Goal: Check status

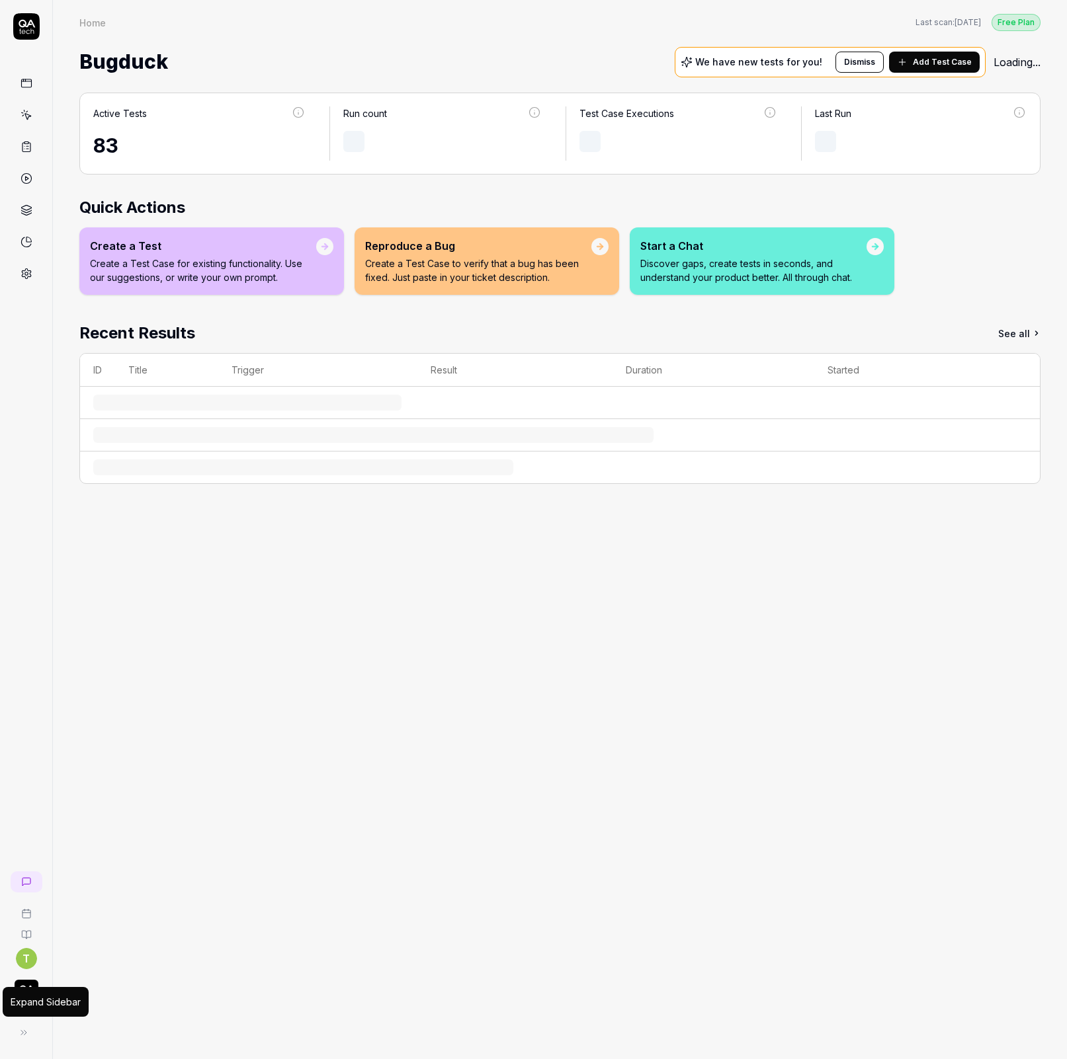
click at [37, 1028] on div "Expand Sidebar Expand Sidebar" at bounding box center [27, 1033] width 32 height 26
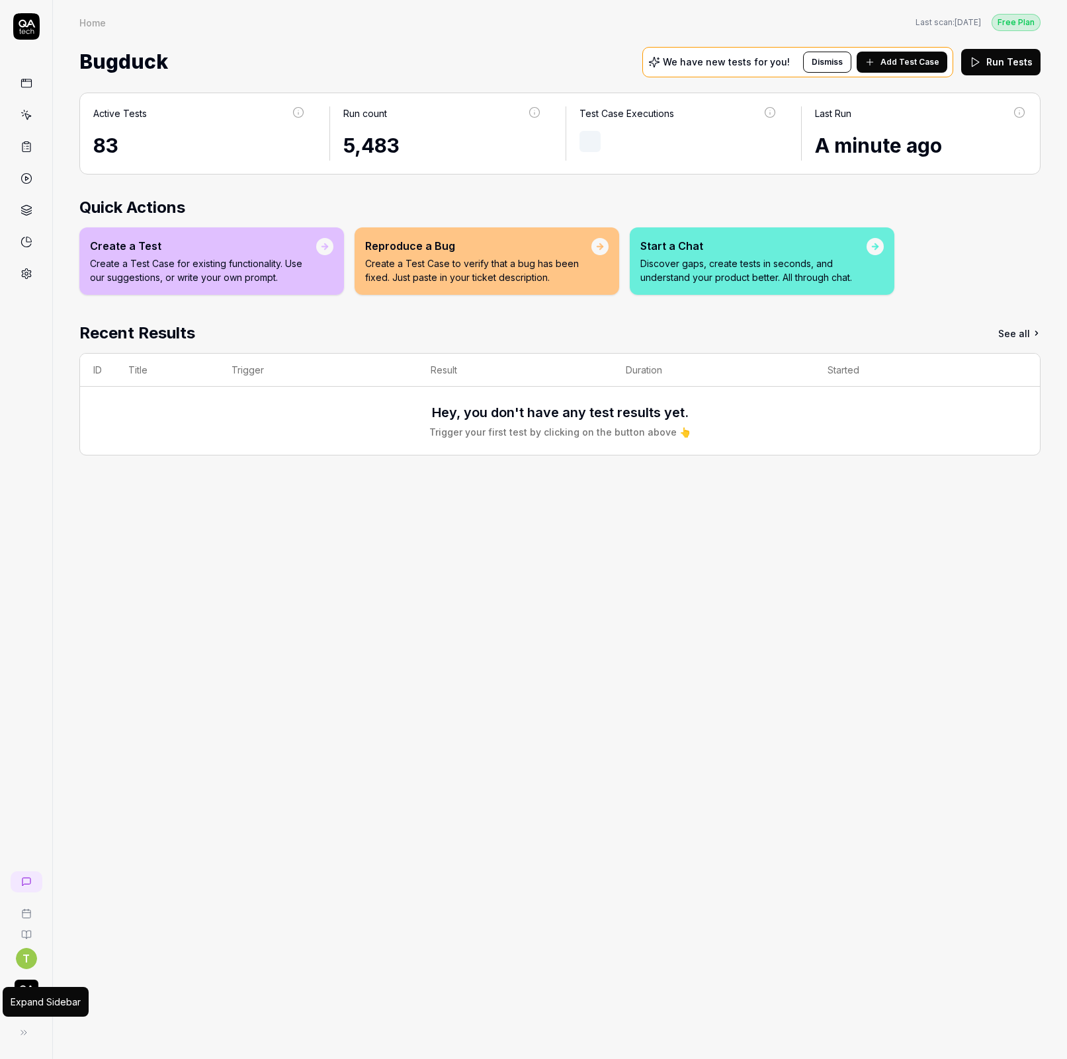
click at [36, 1030] on button at bounding box center [24, 1033] width 26 height 26
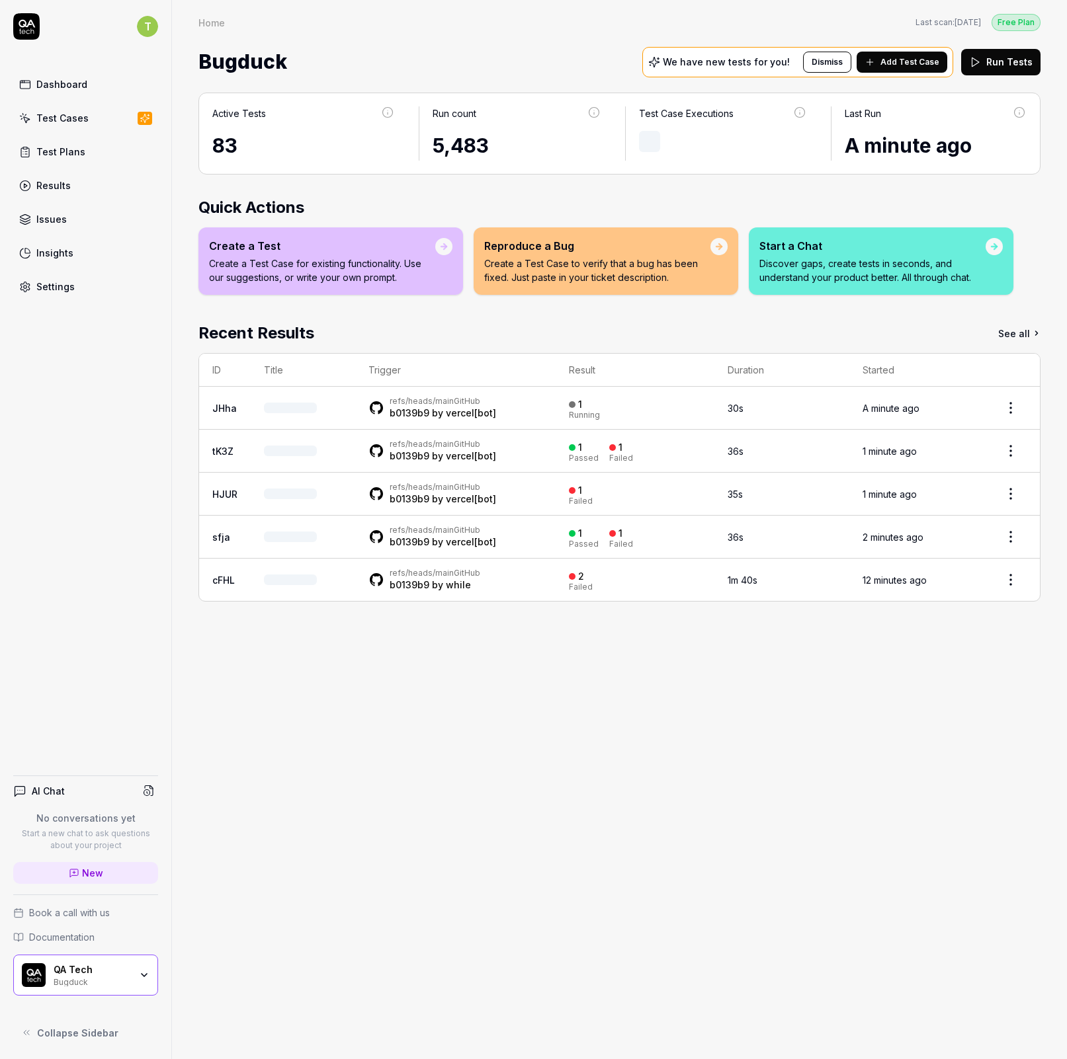
click at [97, 978] on div "Bugduck" at bounding box center [92, 981] width 77 height 11
click at [595, 923] on div "Active Tests 83 Run count 5,483 Test Case Executions Last Run A minute ago Quic…" at bounding box center [619, 569] width 895 height 980
click at [75, 124] on div "Test Cases" at bounding box center [62, 118] width 52 height 14
click at [56, 179] on div "Results" at bounding box center [53, 186] width 34 height 14
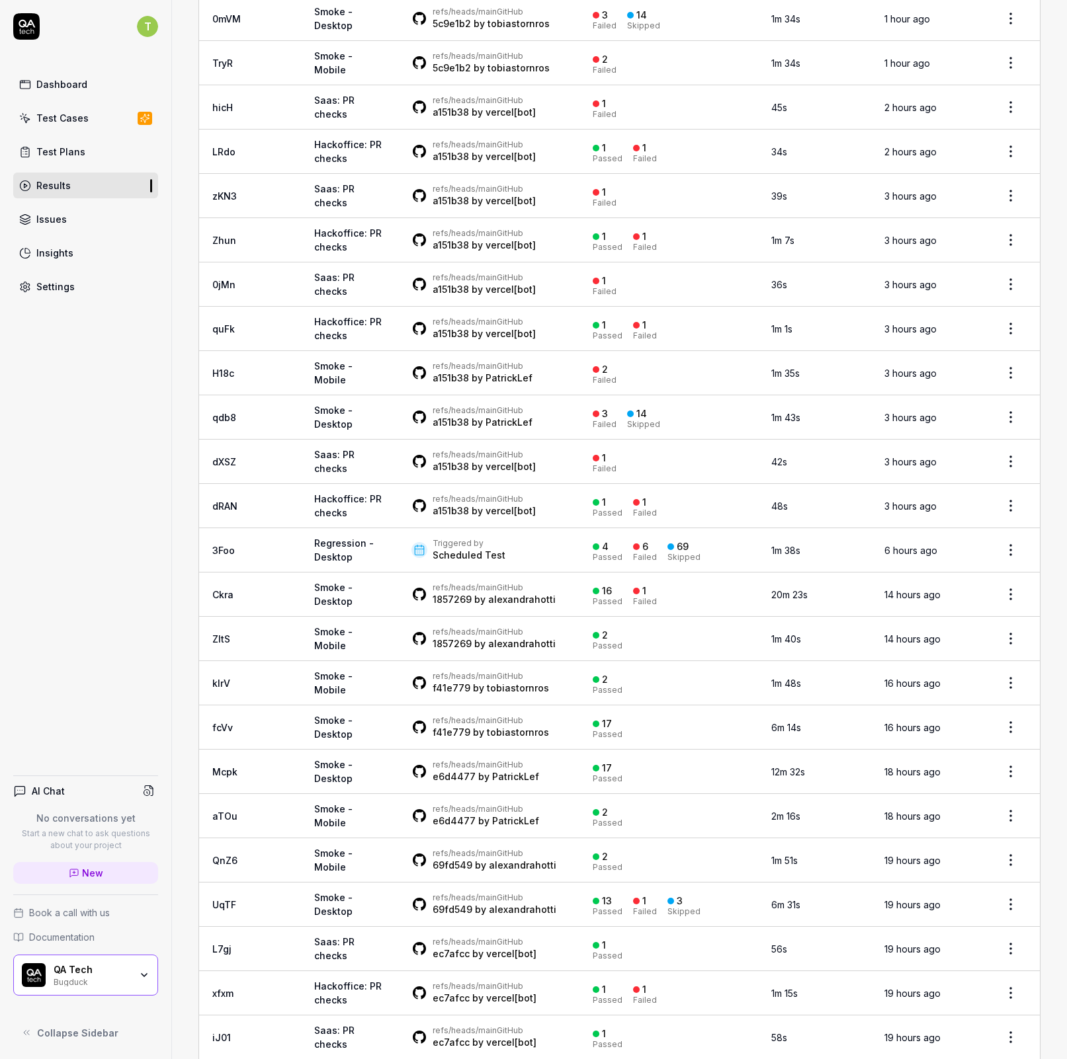
scroll to position [871, 0]
click at [314, 448] on link "Saas: PR checks" at bounding box center [334, 460] width 40 height 25
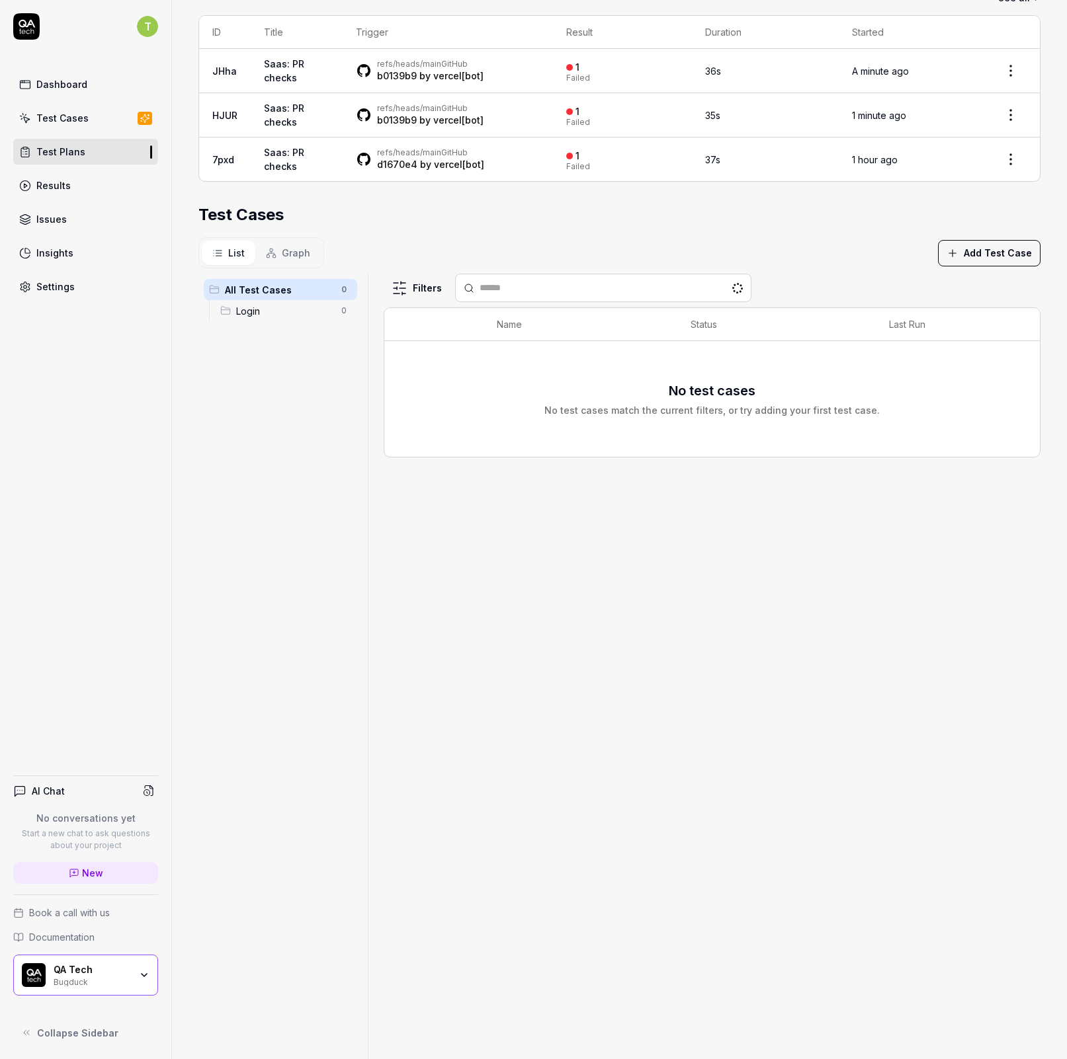
scroll to position [284, 0]
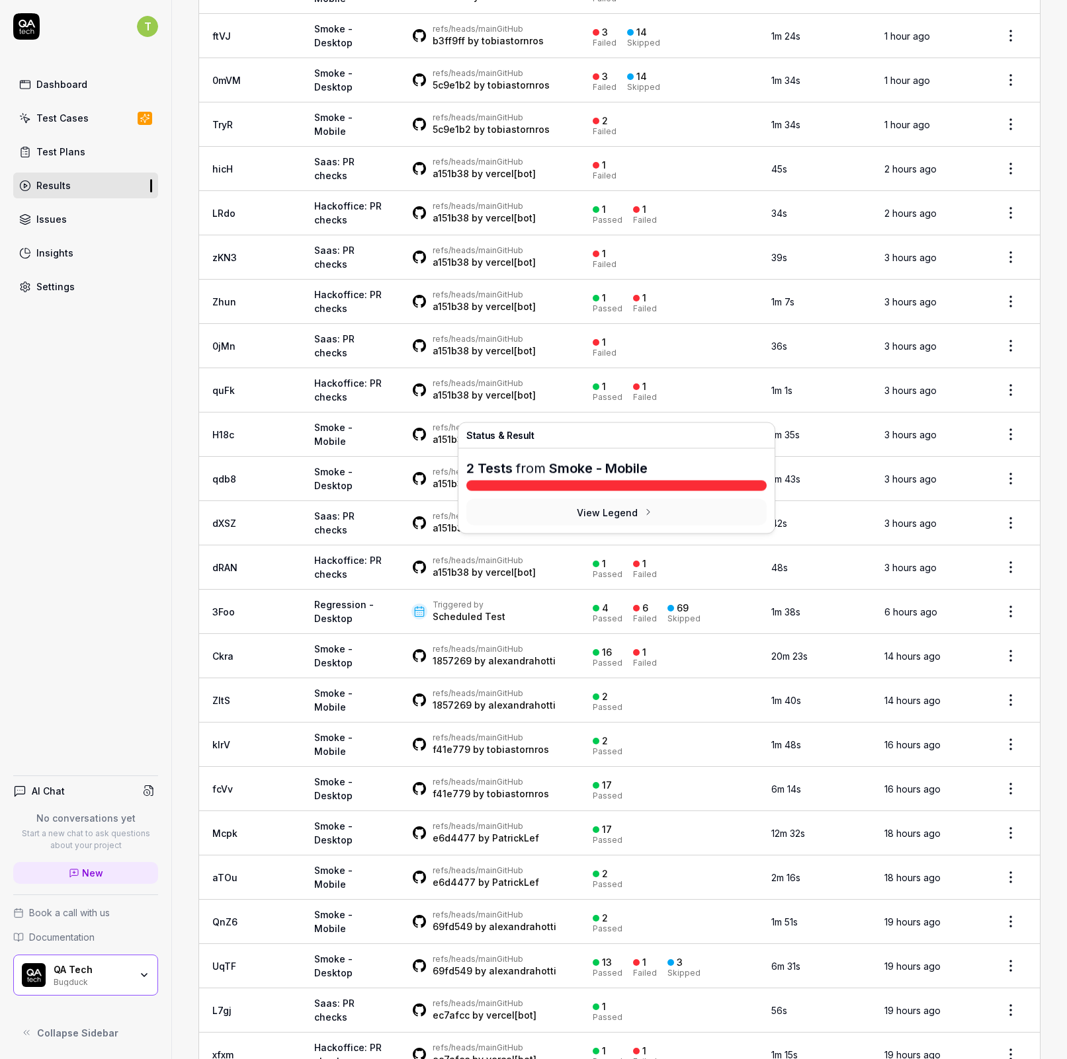
scroll to position [1015, 0]
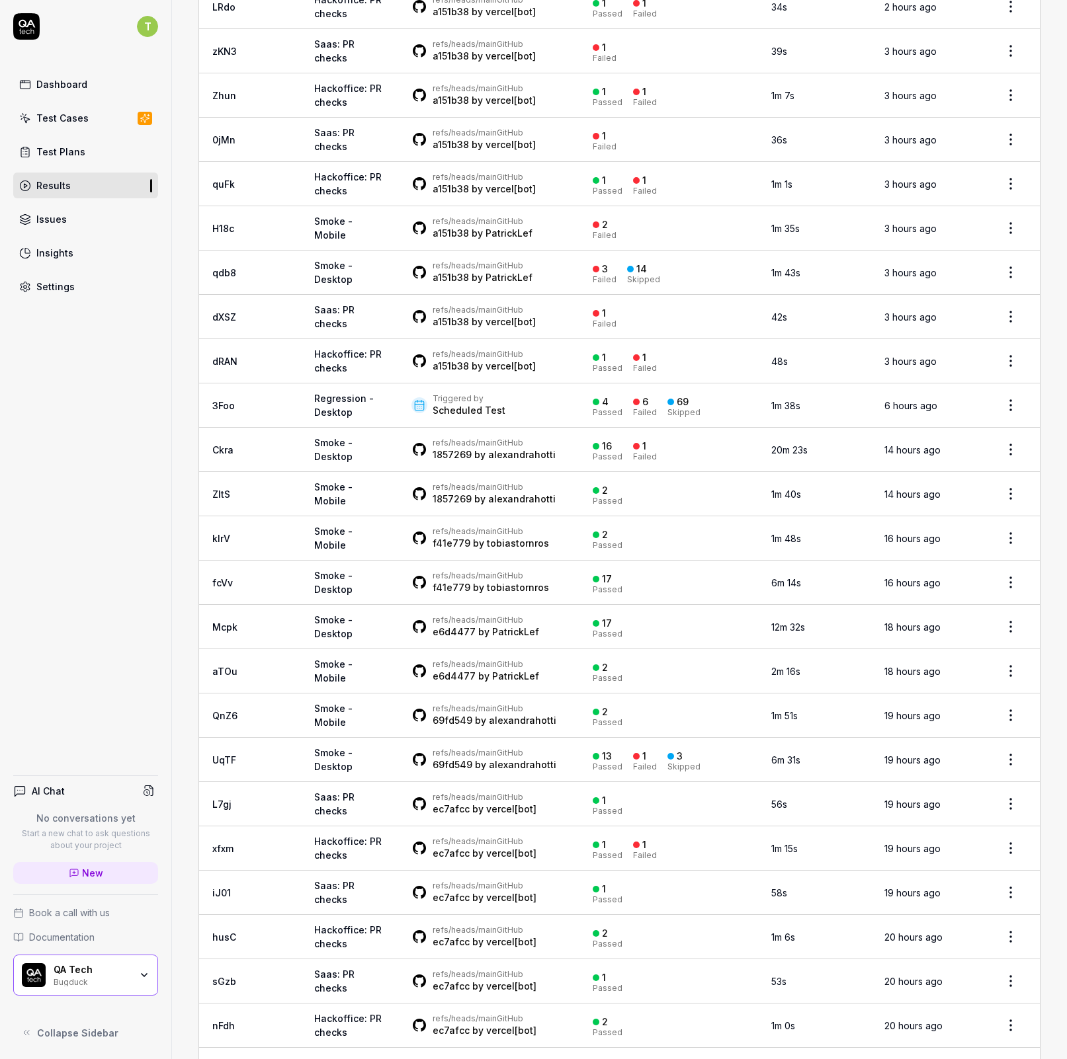
click at [314, 393] on link "Regression - Desktop" at bounding box center [344, 405] width 60 height 25
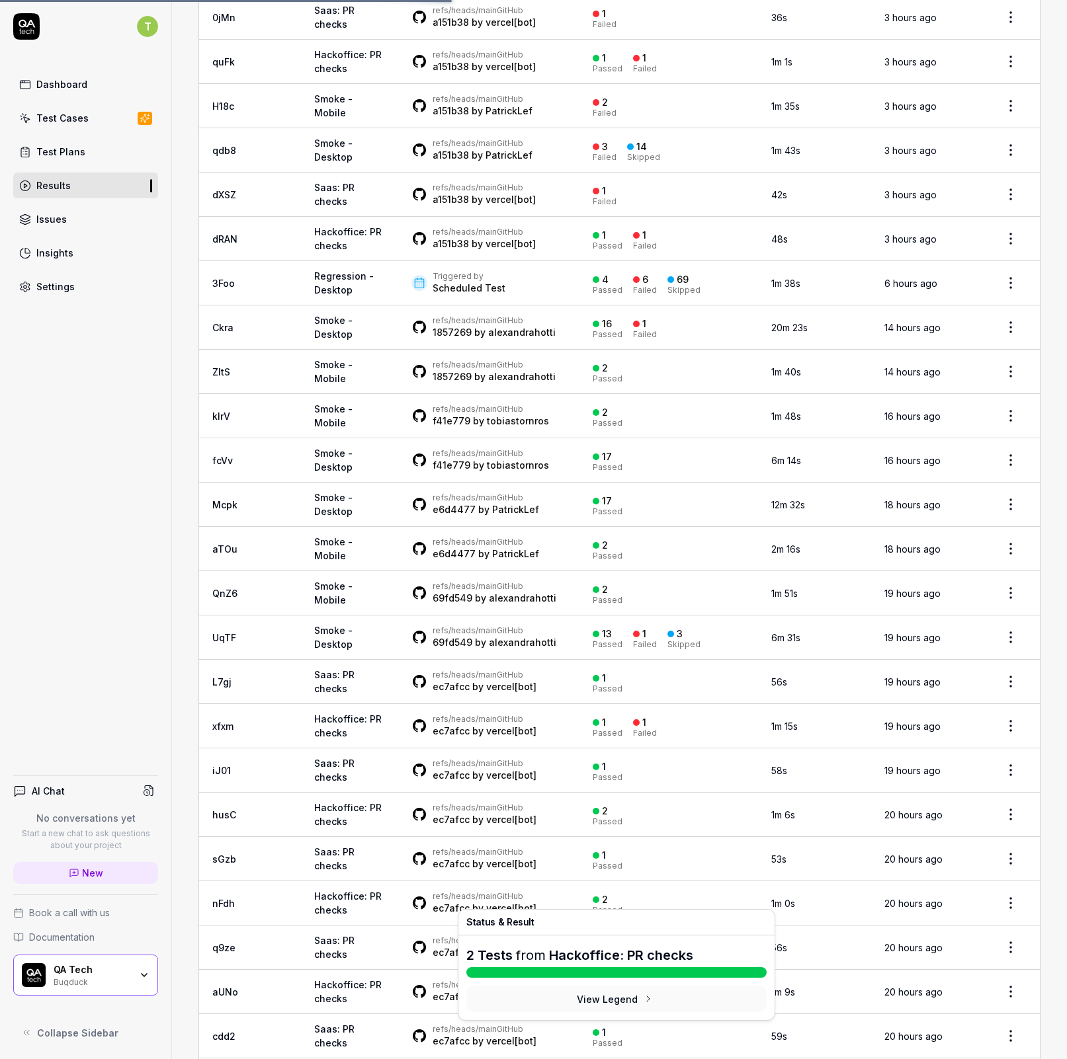
scroll to position [1020, 0]
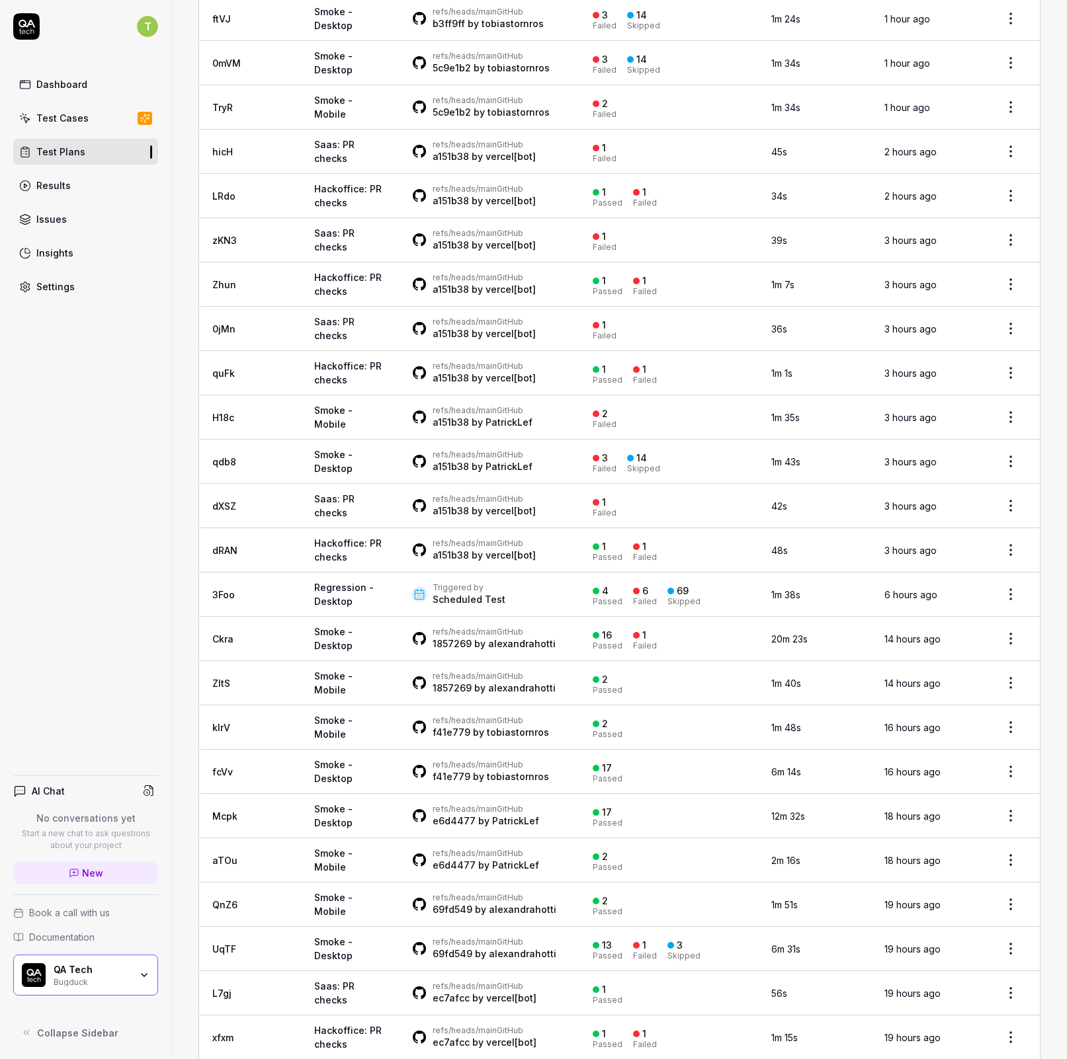
scroll to position [827, 0]
click at [314, 581] on link "Regression - Desktop" at bounding box center [344, 593] width 60 height 25
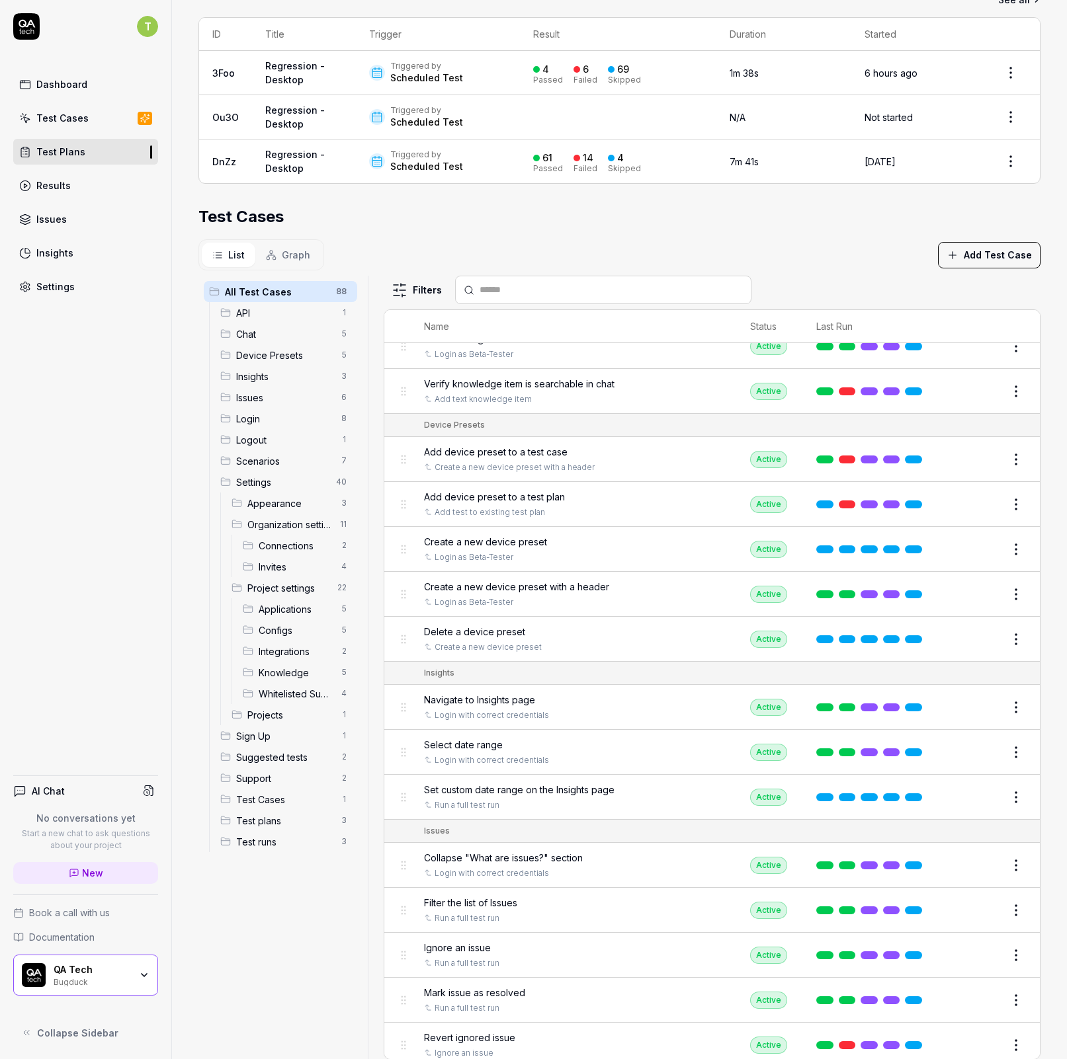
scroll to position [0, 0]
